Goal: Task Accomplishment & Management: Manage account settings

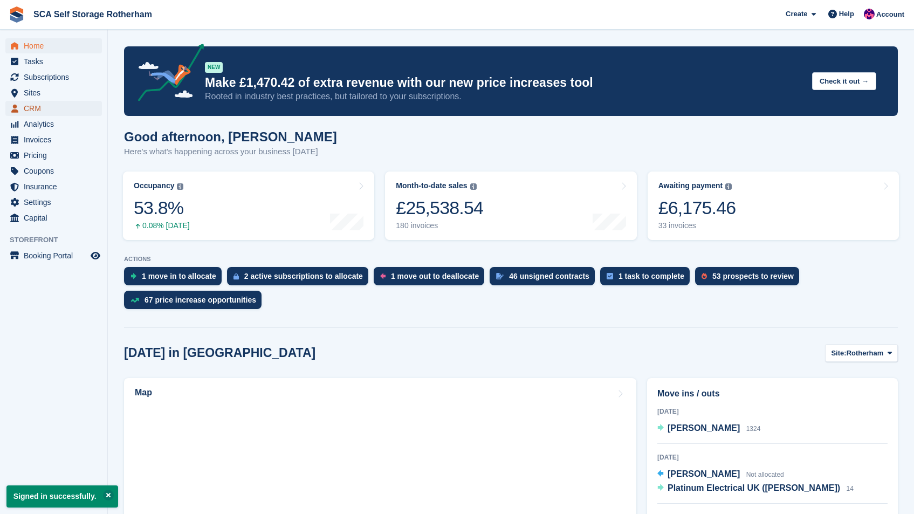
click at [42, 109] on span "CRM" at bounding box center [56, 108] width 65 height 15
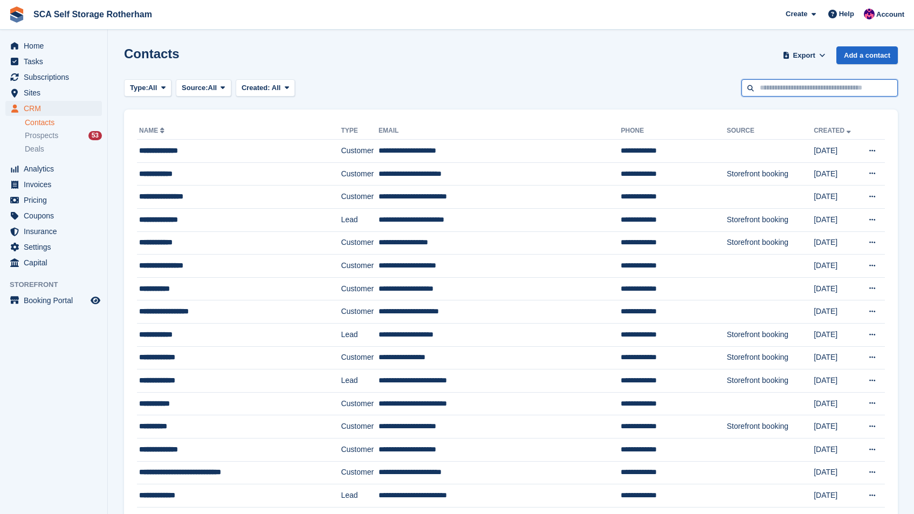
click at [813, 92] on input "text" at bounding box center [819, 88] width 156 height 18
type input "*****"
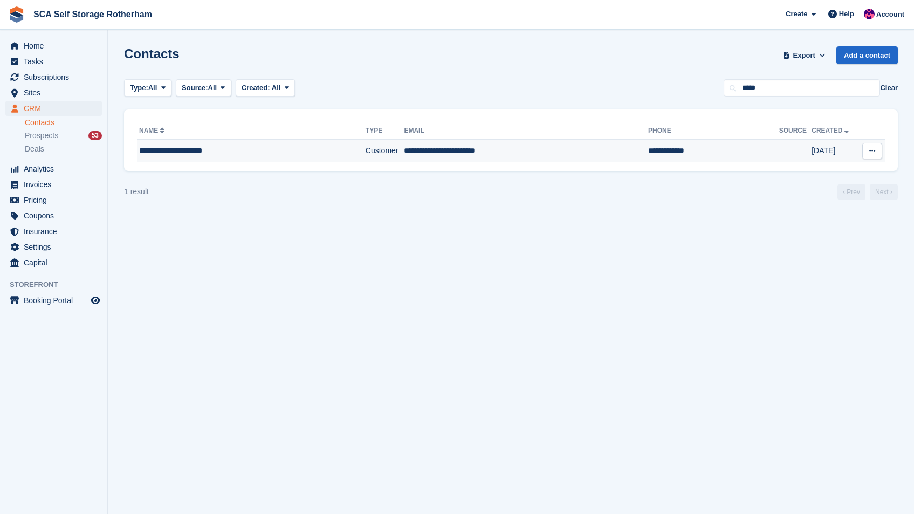
click at [472, 151] on td "**********" at bounding box center [526, 151] width 244 height 23
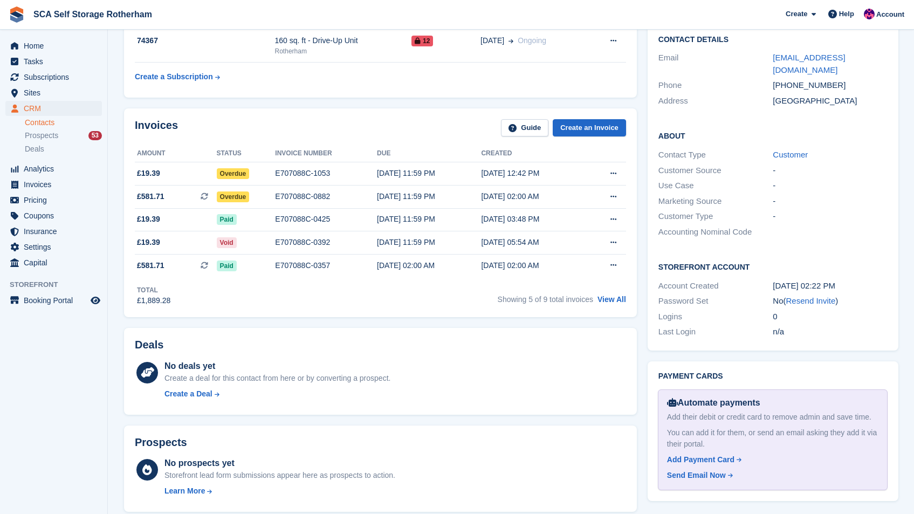
scroll to position [201, 0]
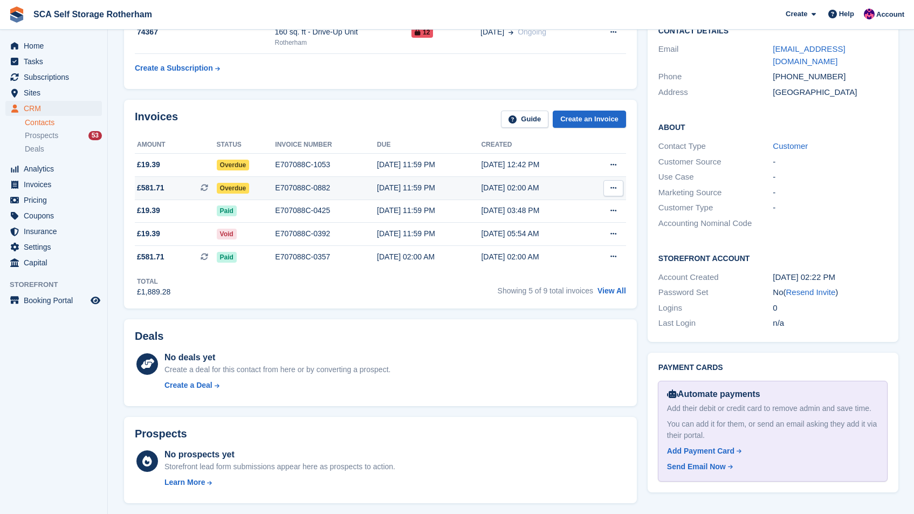
click at [481, 190] on div "[DATE] 02:00 AM" at bounding box center [533, 187] width 104 height 11
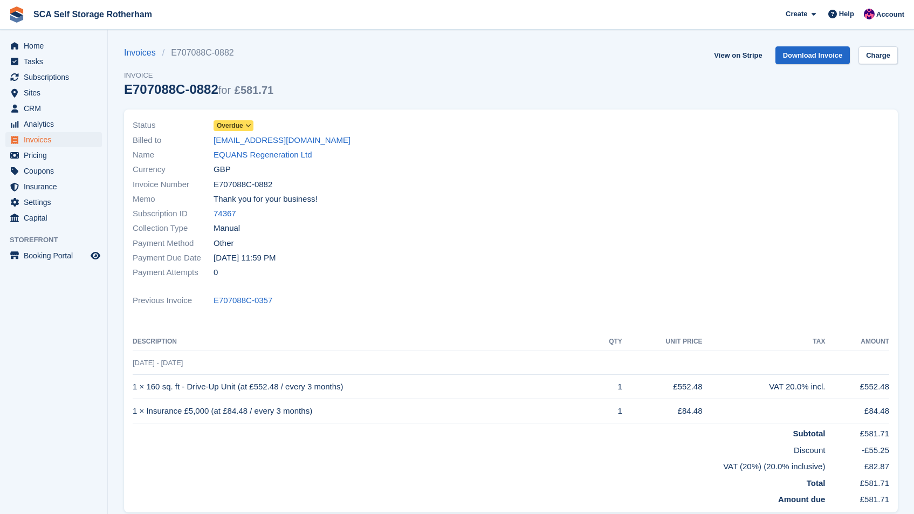
click at [245, 126] on span at bounding box center [248, 125] width 9 height 9
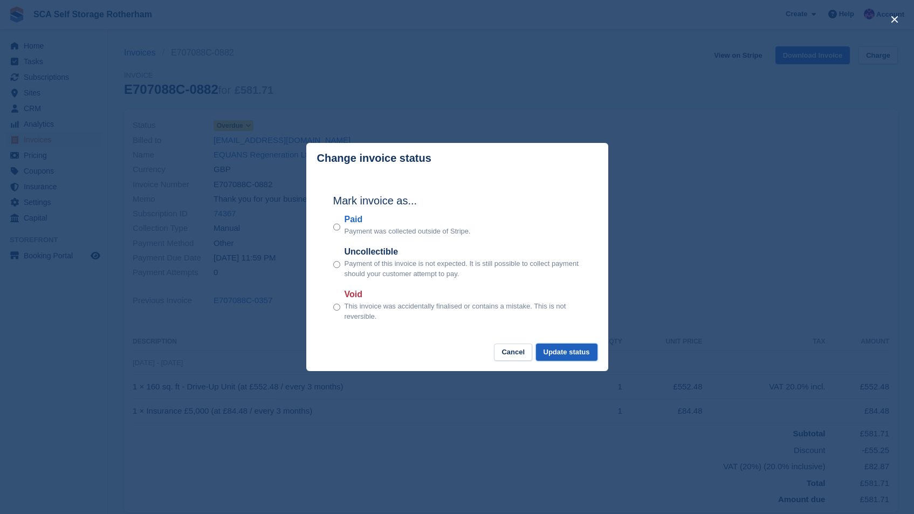
click at [562, 359] on button "Update status" at bounding box center [566, 352] width 61 height 18
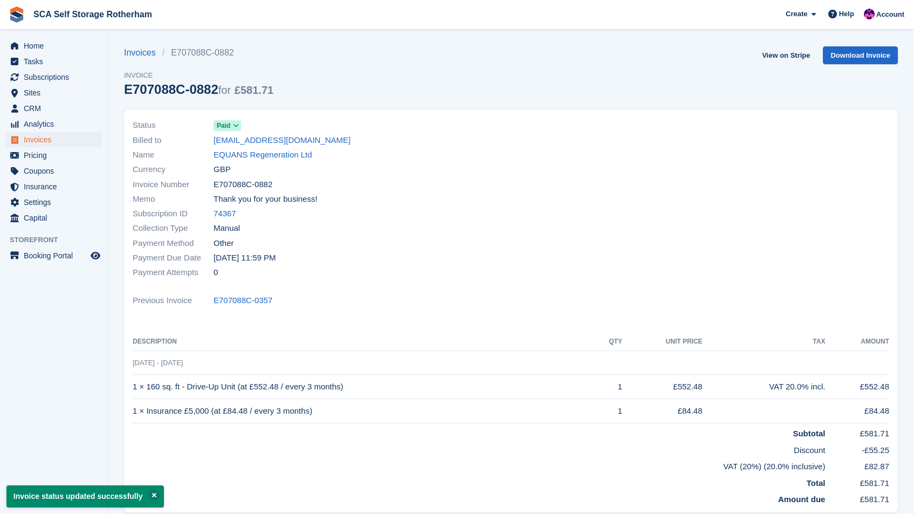
click at [253, 156] on link "EQUANS Regeneration Ltd" at bounding box center [262, 155] width 99 height 12
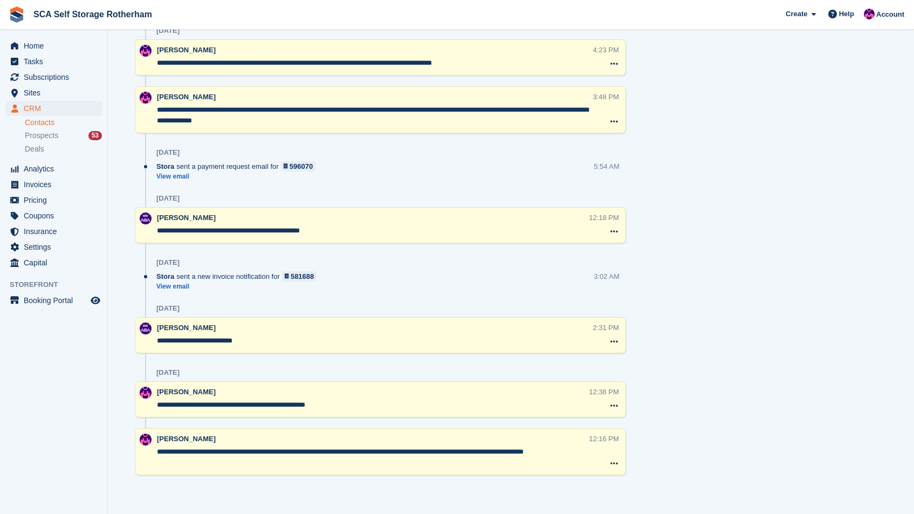
scroll to position [340, 0]
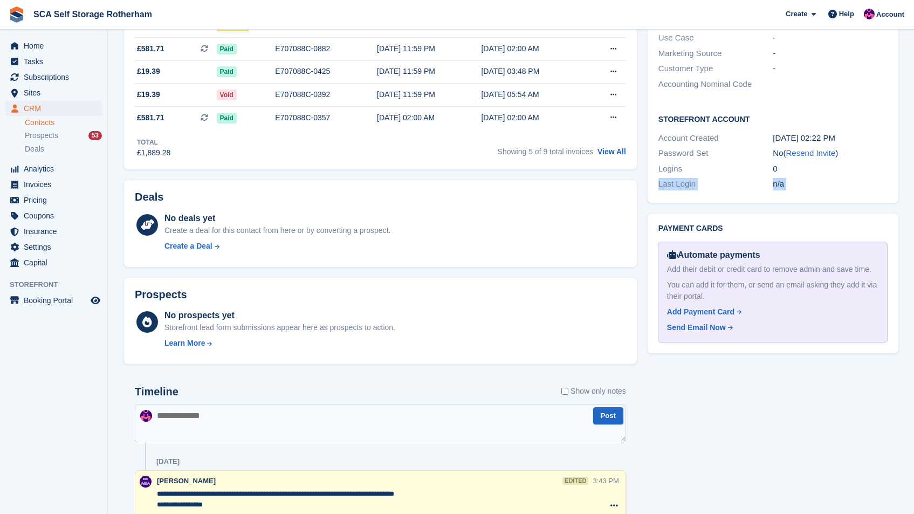
click at [910, 157] on section "EQUANS Regeneration Ltd Sync payment methods View on Stripe Delete Edit Contact…" at bounding box center [511, 436] width 806 height 1552
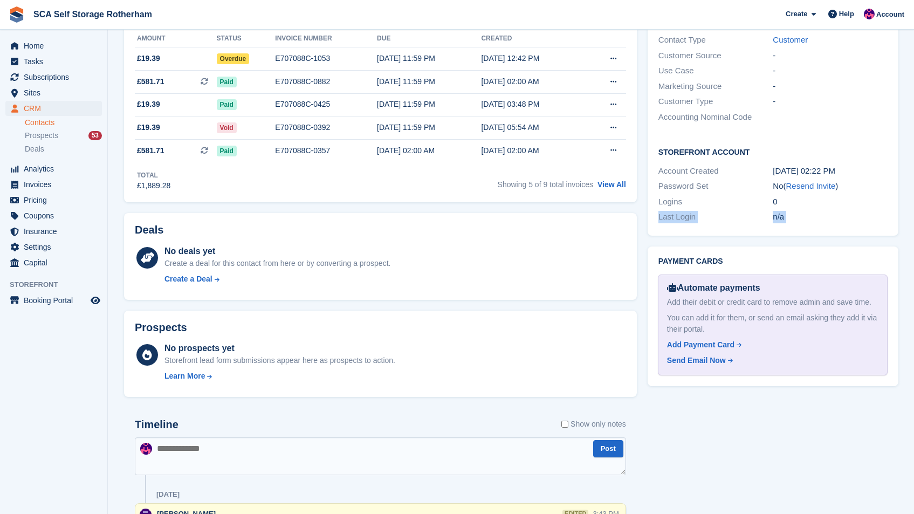
scroll to position [39, 0]
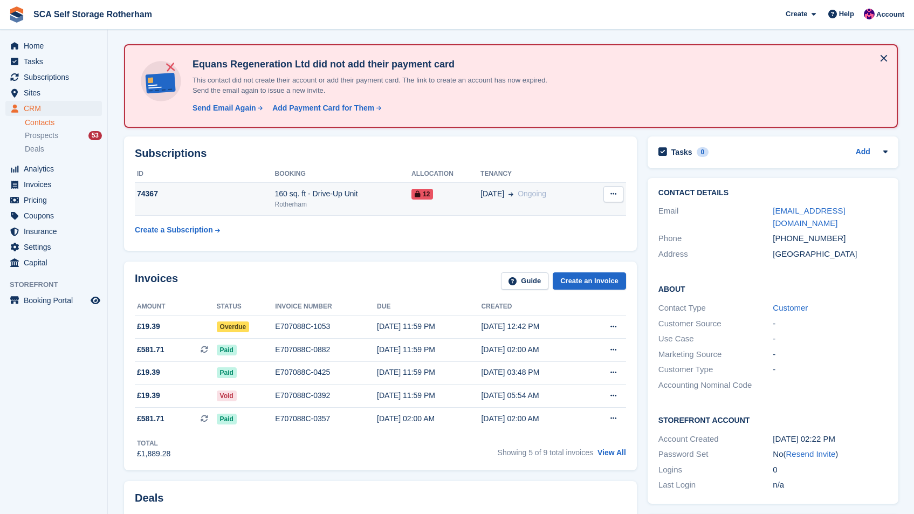
click at [457, 206] on td "12" at bounding box center [445, 199] width 69 height 33
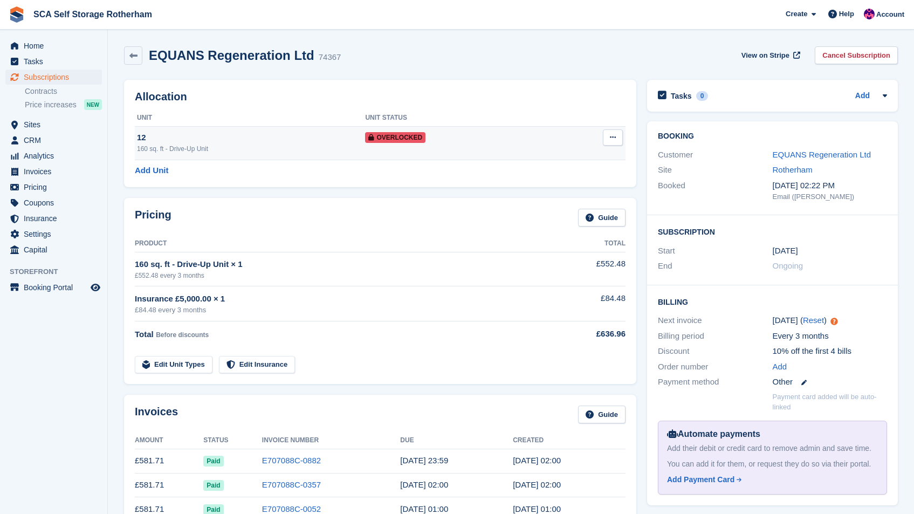
click at [604, 135] on button at bounding box center [613, 137] width 20 height 16
click at [584, 157] on p "Remove Overlock" at bounding box center [571, 158] width 94 height 14
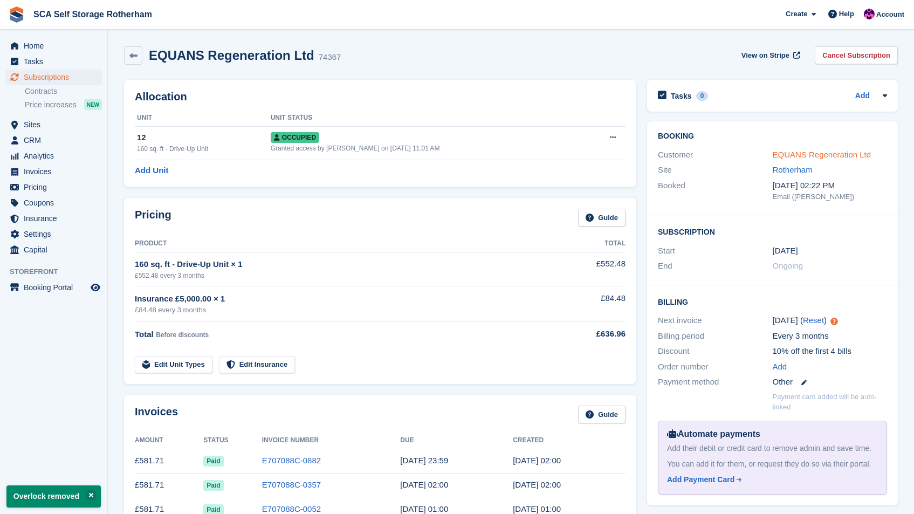
click at [788, 155] on link "EQUANS Regeneration Ltd" at bounding box center [821, 154] width 99 height 9
